Goal: Transaction & Acquisition: Book appointment/travel/reservation

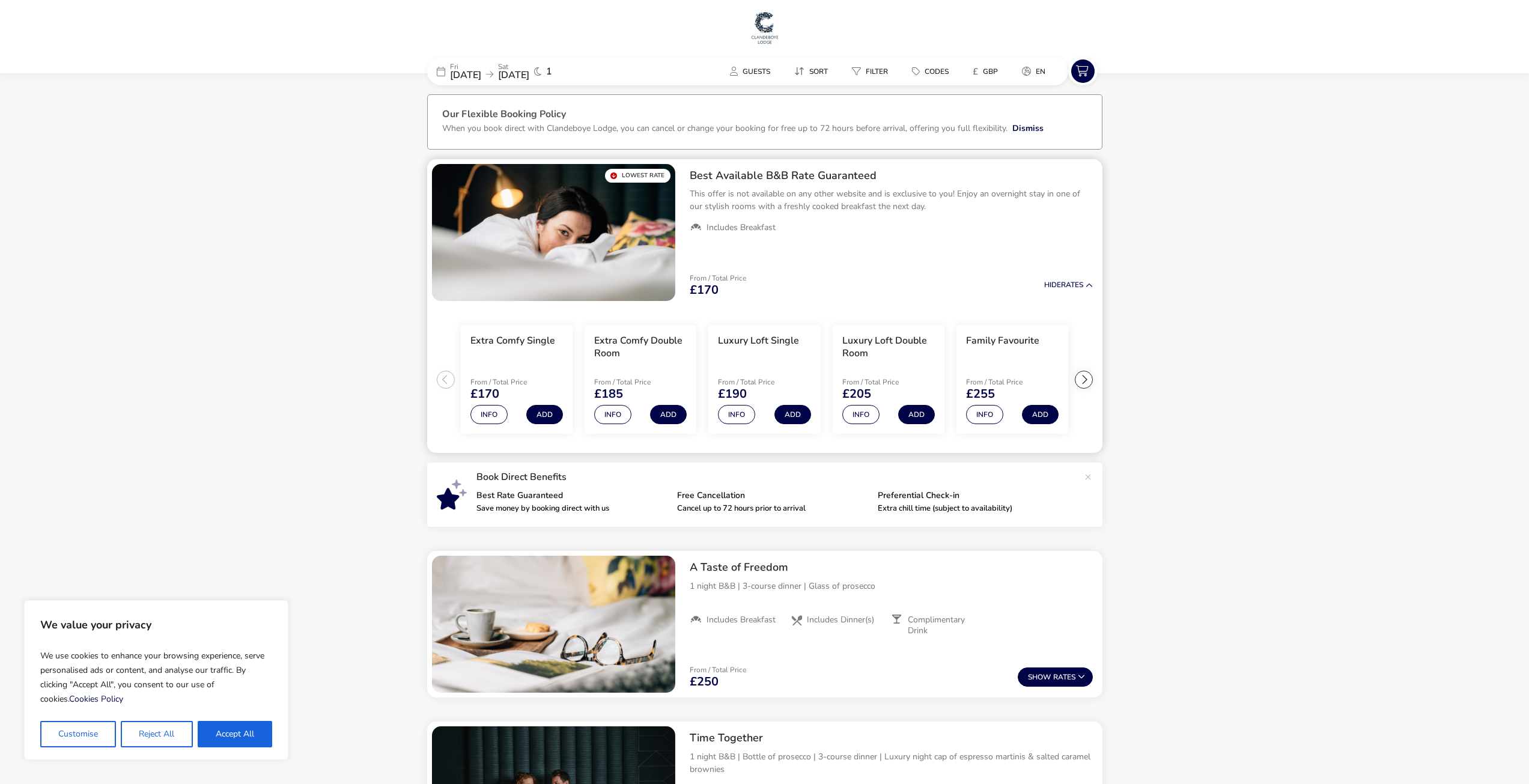
click at [770, 181] on h2 "Best Available B&B Rate Guaranteed" at bounding box center [890, 175] width 403 height 14
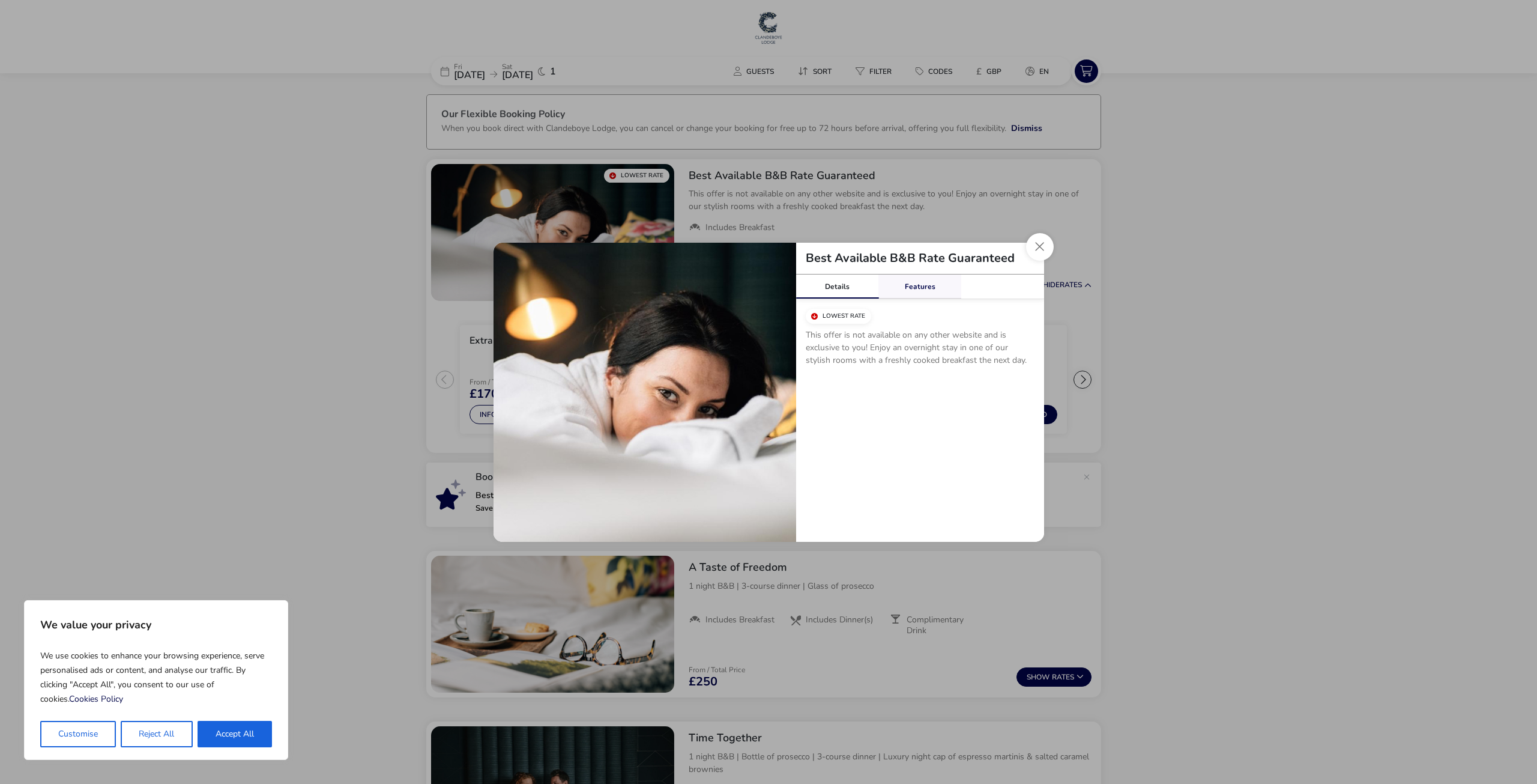
click at [910, 291] on link "Features" at bounding box center [920, 287] width 83 height 24
click at [1038, 248] on button "Close modal" at bounding box center [1040, 247] width 28 height 28
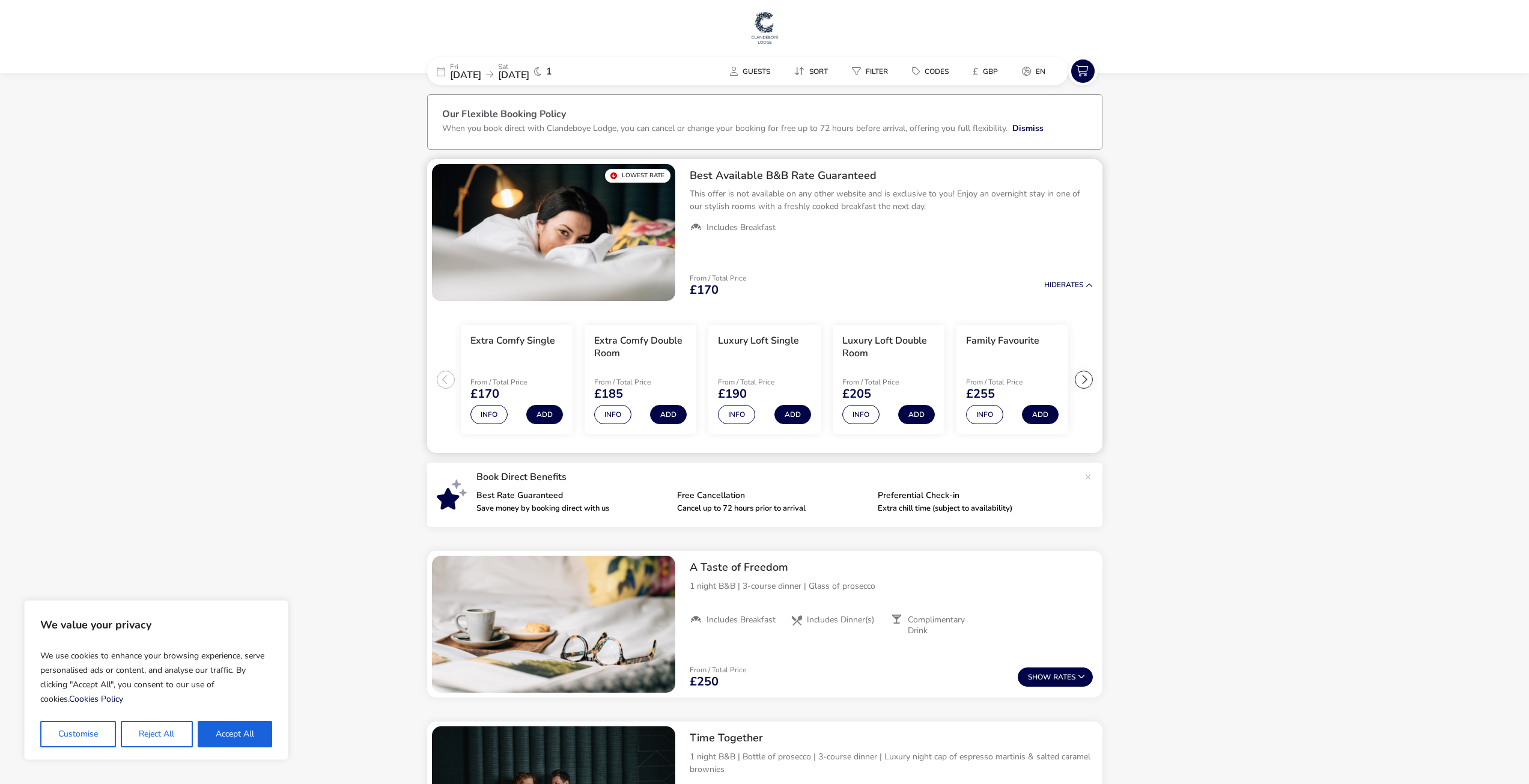
click at [663, 345] on h3 "Extra Comfy Double Room" at bounding box center [641, 346] width 92 height 25
click at [1093, 375] on ul "Extra Comfy Single From / Total Price £170 Info Add Extra Comfy Double Room Fro…" at bounding box center [764, 380] width 676 height 147
click at [1089, 379] on div at bounding box center [1084, 380] width 18 height 18
click at [1088, 379] on div at bounding box center [1084, 380] width 18 height 18
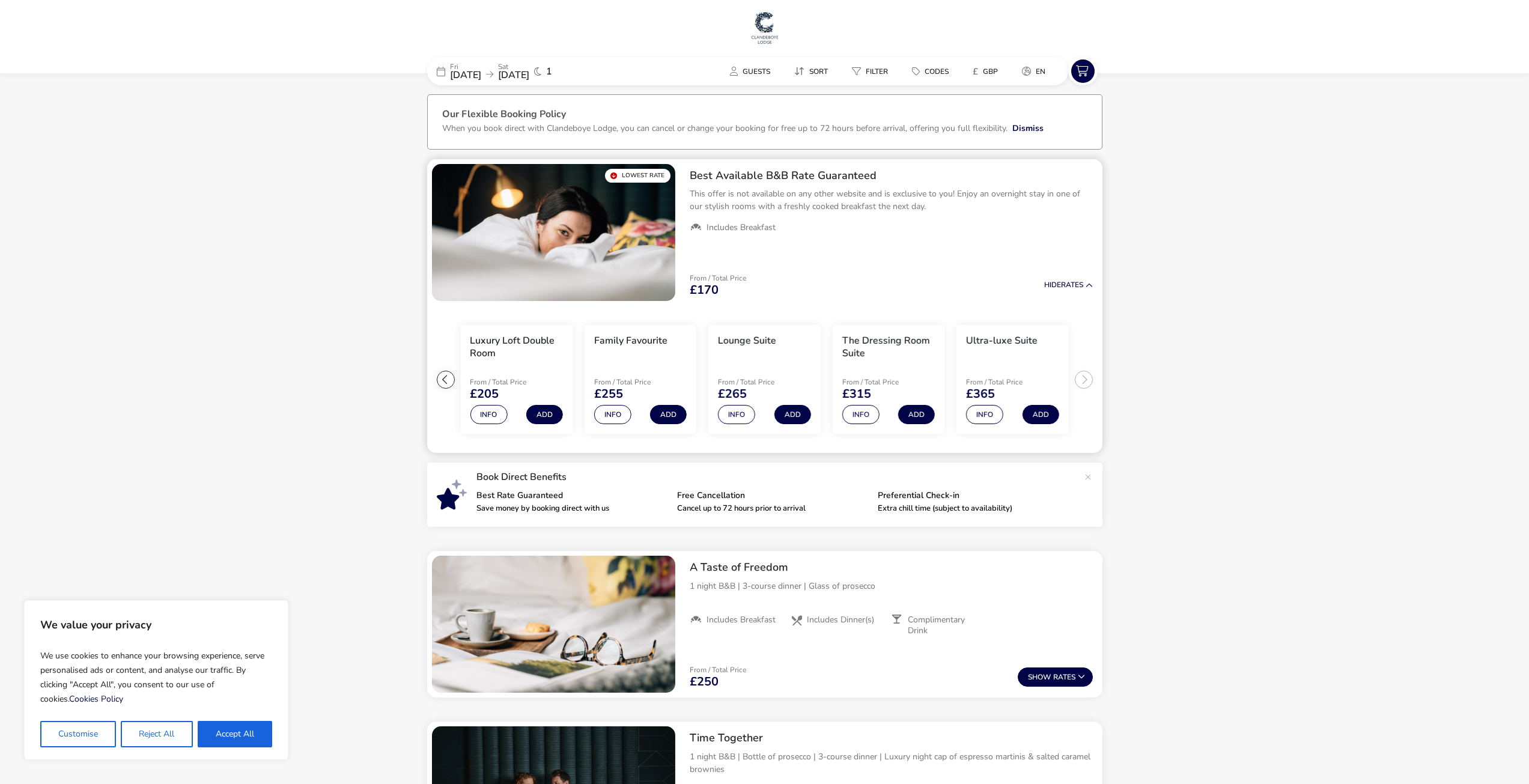
click at [1088, 379] on ul "Extra Comfy Single From / Total Price £170 Info Add Extra Comfy Double Room Fro…" at bounding box center [764, 380] width 676 height 147
